Goal: Transaction & Acquisition: Book appointment/travel/reservation

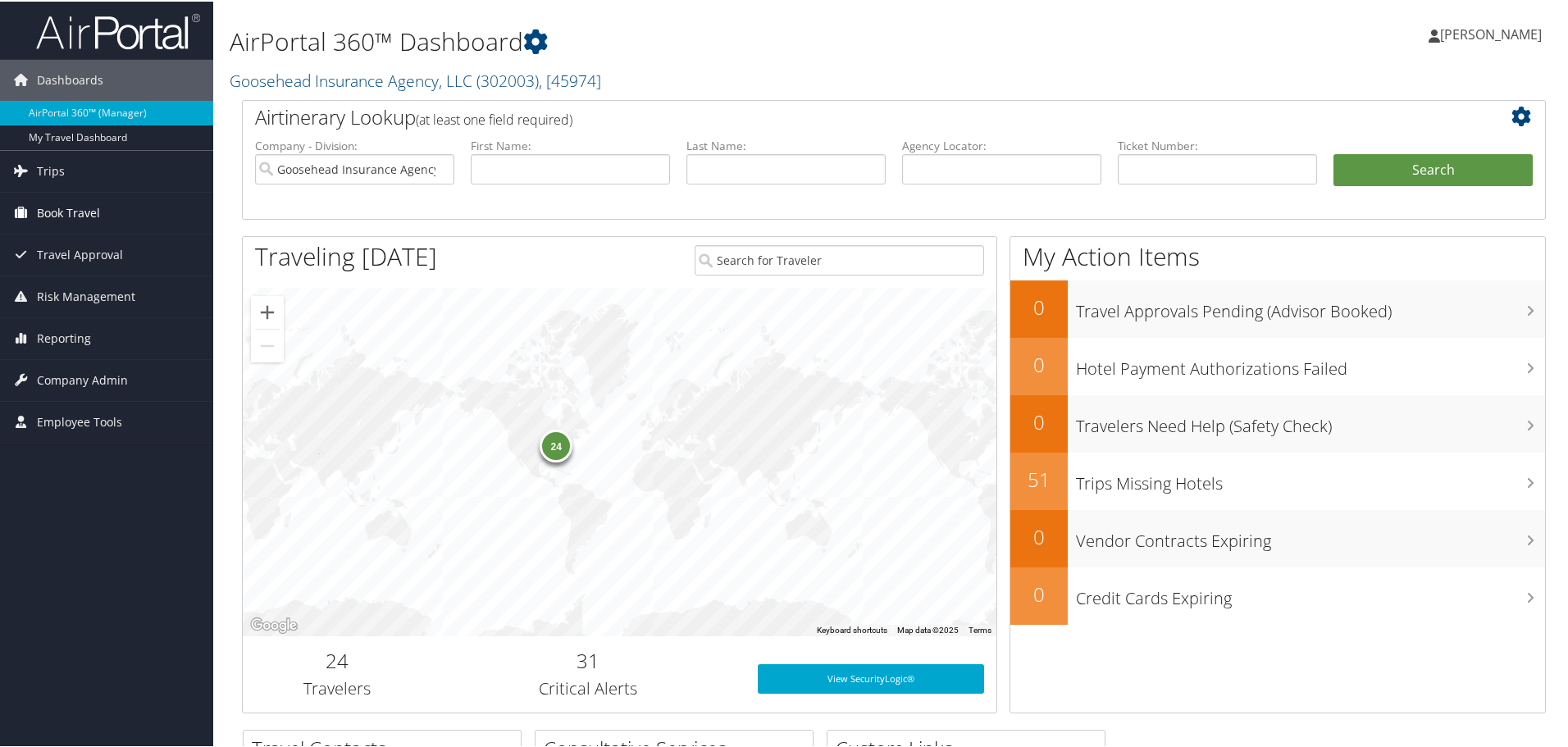
click at [56, 216] on span "Book Travel" at bounding box center [68, 211] width 63 height 41
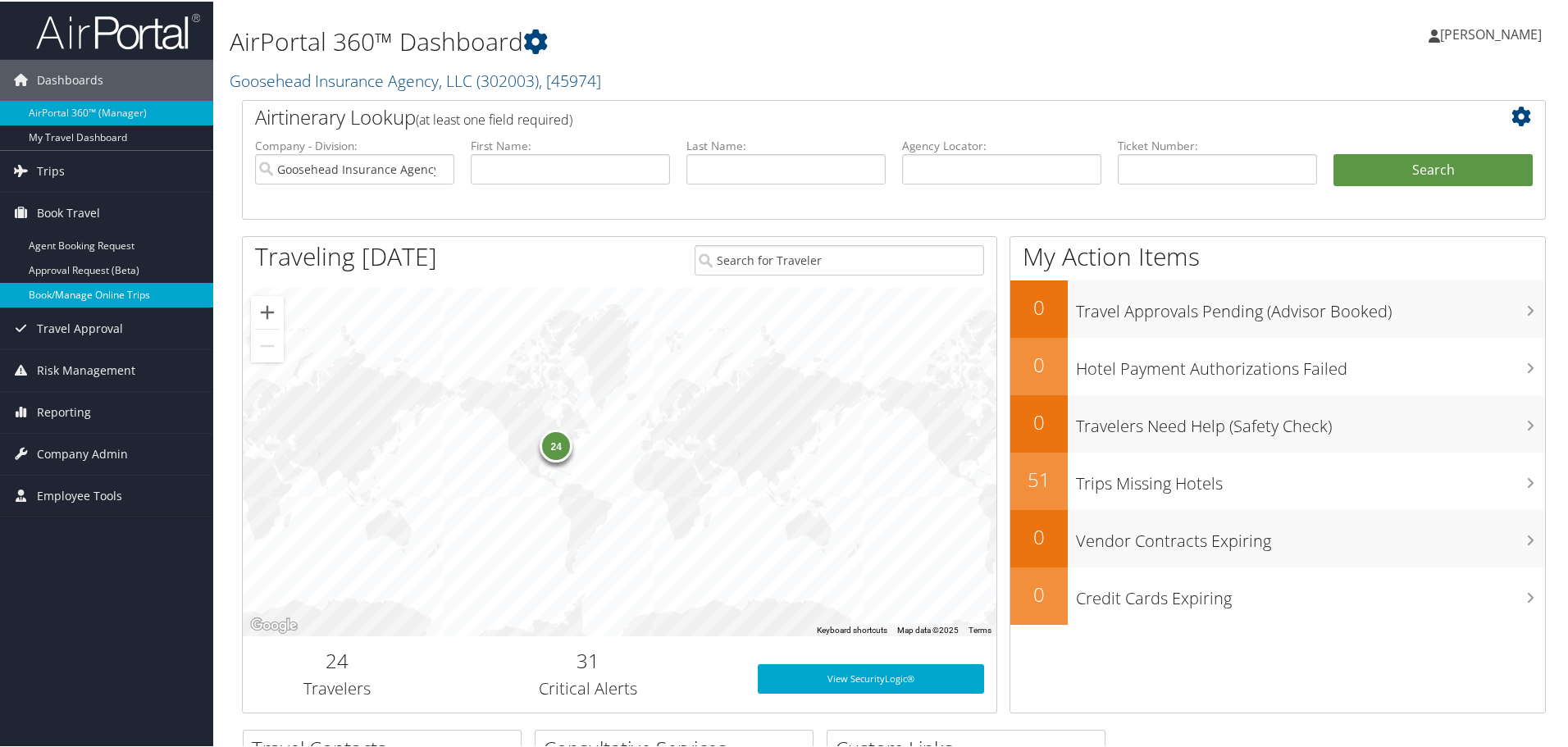
click at [80, 298] on link "Book/Manage Online Trips" at bounding box center [107, 294] width 213 height 24
